Goal: Obtain resource: Obtain resource

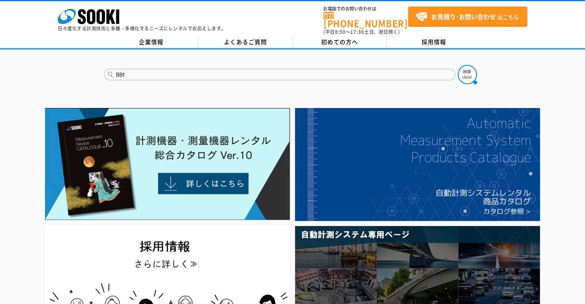
type input "BBt"
click at [458, 65] on button at bounding box center [467, 74] width 19 height 19
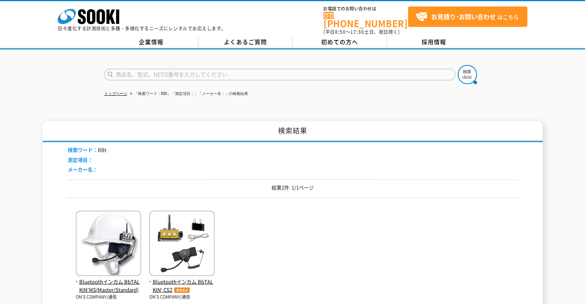
scroll to position [115, 0]
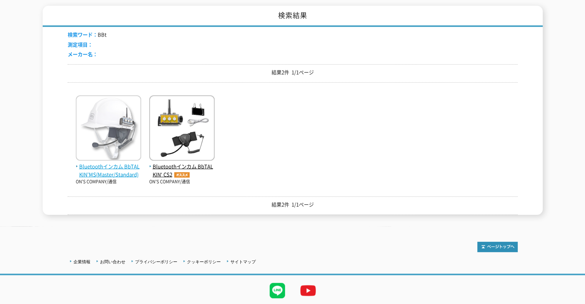
click at [130, 163] on span "Bluetoothインカム BbTALKIN’MS(Master/Standard)" at bounding box center [108, 171] width 65 height 16
click at [128, 120] on img at bounding box center [108, 128] width 65 height 67
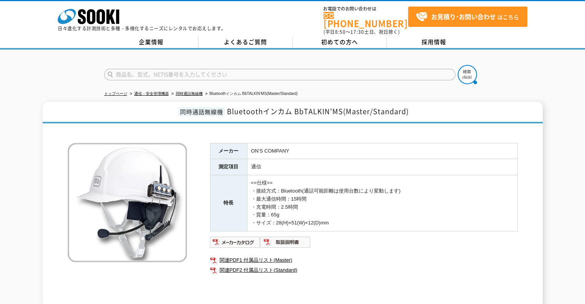
scroll to position [38, 0]
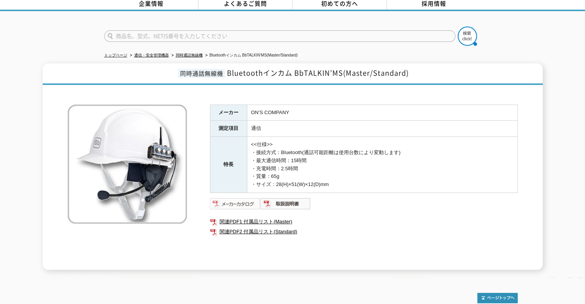
click at [244, 198] on img at bounding box center [235, 204] width 50 height 12
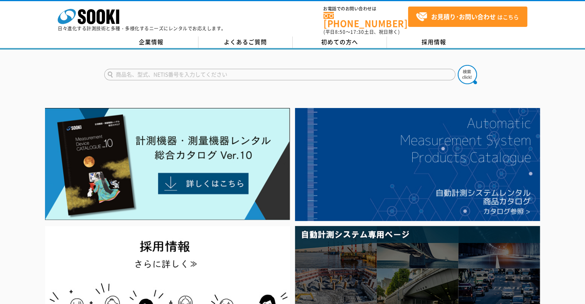
click at [163, 72] on input "text" at bounding box center [279, 75] width 351 height 12
type input "Bb"
click at [458, 65] on button at bounding box center [467, 74] width 19 height 19
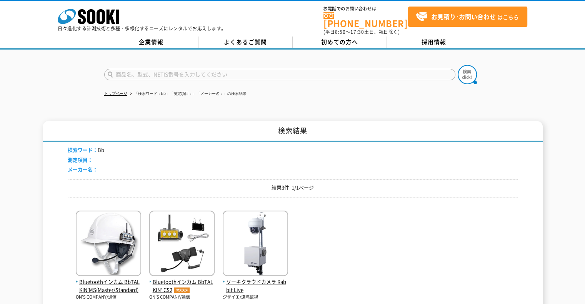
scroll to position [38, 0]
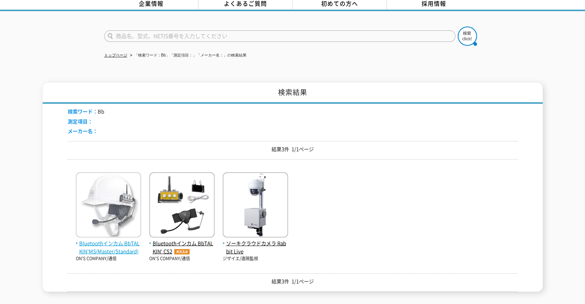
click at [125, 245] on span "Bluetoothインカム BbTALKIN’MS(Master/Standard)" at bounding box center [108, 248] width 65 height 16
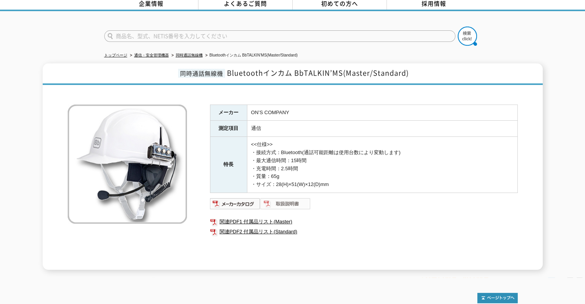
click at [286, 198] on img at bounding box center [286, 204] width 50 height 12
click at [285, 217] on link "関連PDF1 付属品リスト(Master)" at bounding box center [364, 222] width 308 height 10
